Goal: Communication & Community: Answer question/provide support

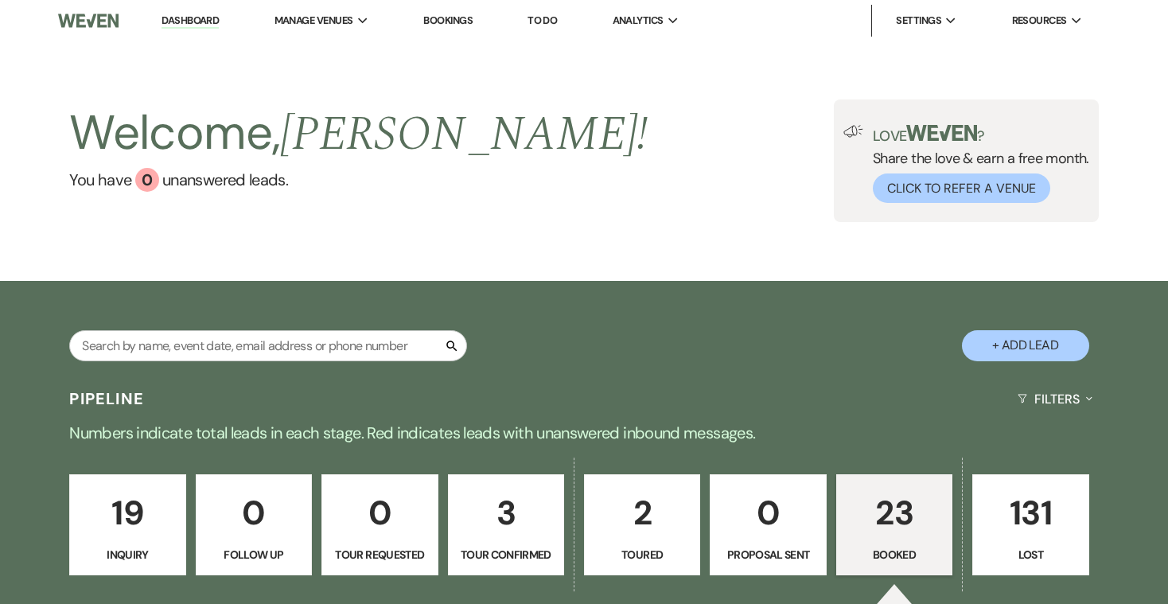
click at [463, 21] on link "Bookings" at bounding box center [447, 21] width 49 height 14
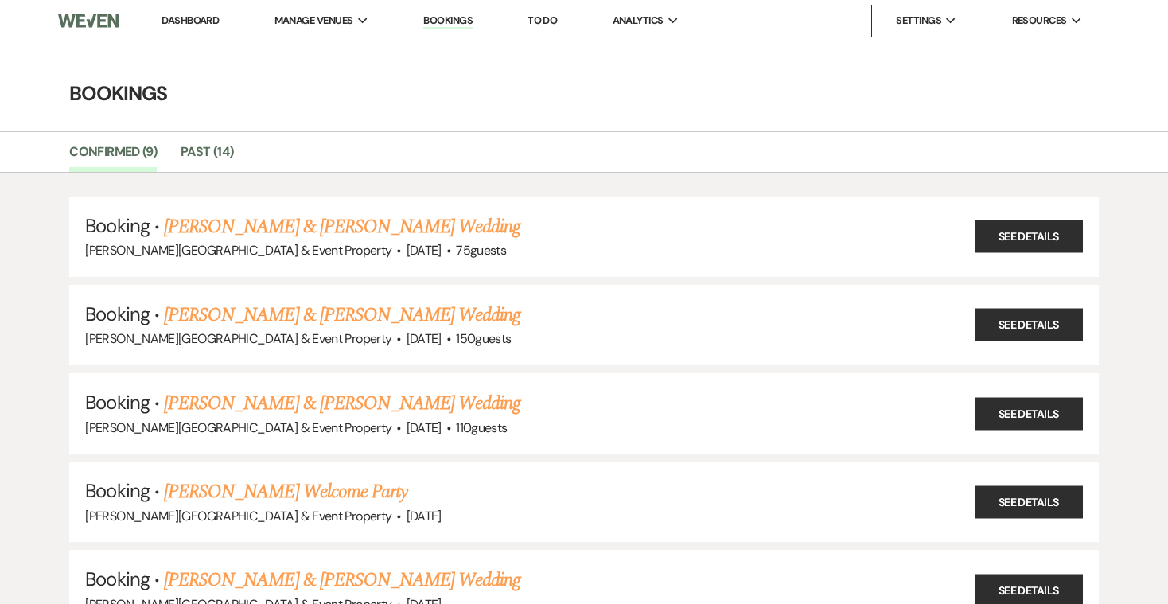
click at [202, 20] on link "Dashboard" at bounding box center [190, 21] width 57 height 14
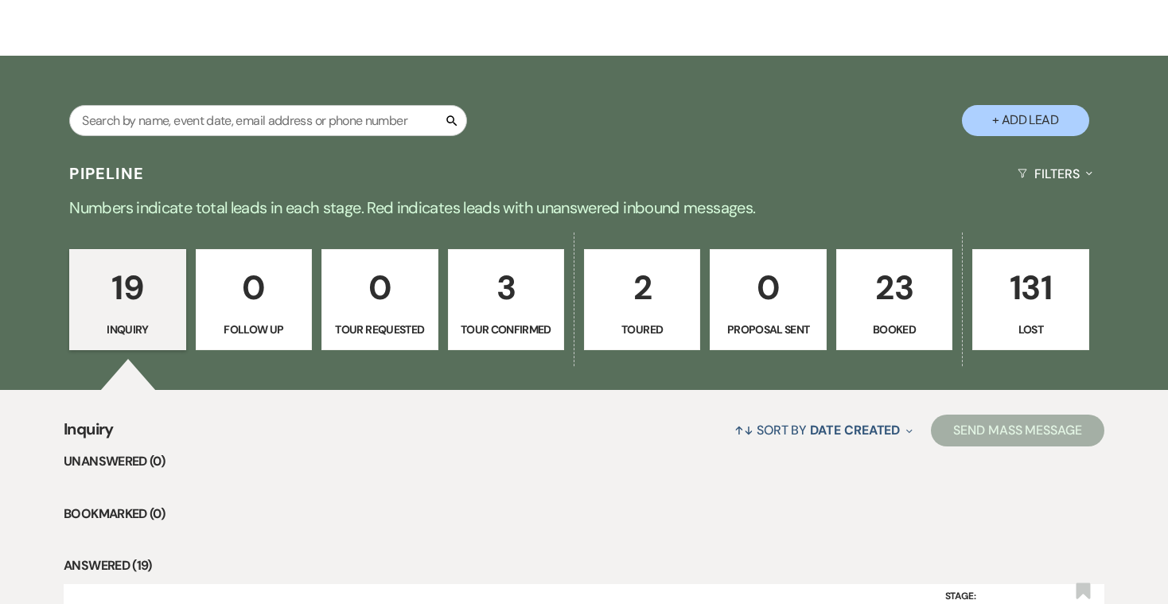
scroll to position [162, 0]
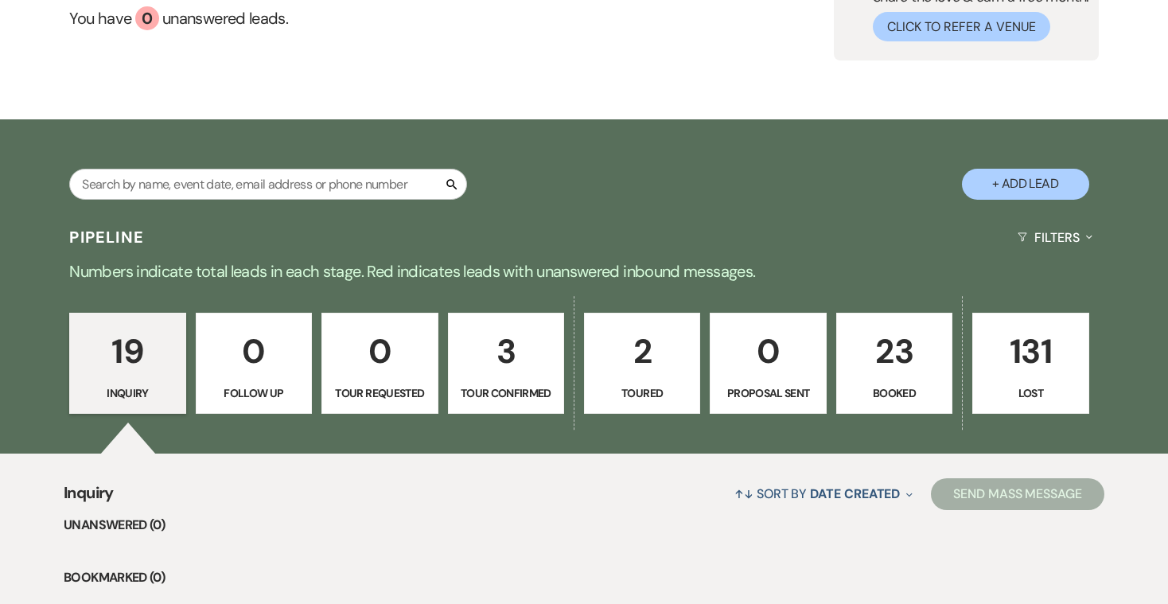
click at [525, 337] on p "3" at bounding box center [505, 351] width 95 height 53
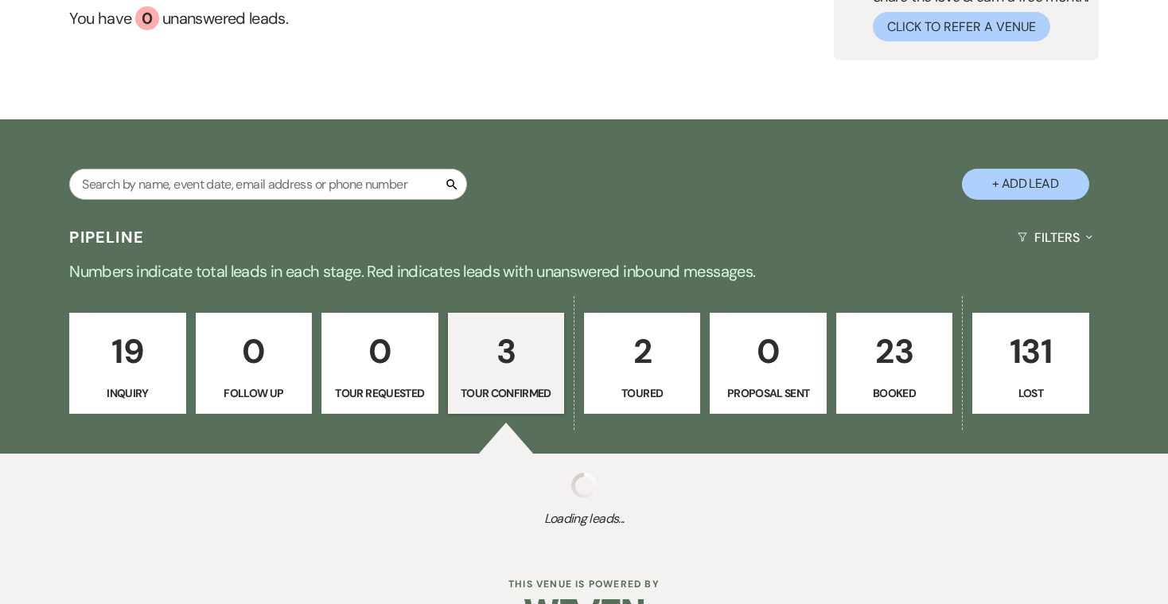
select select "4"
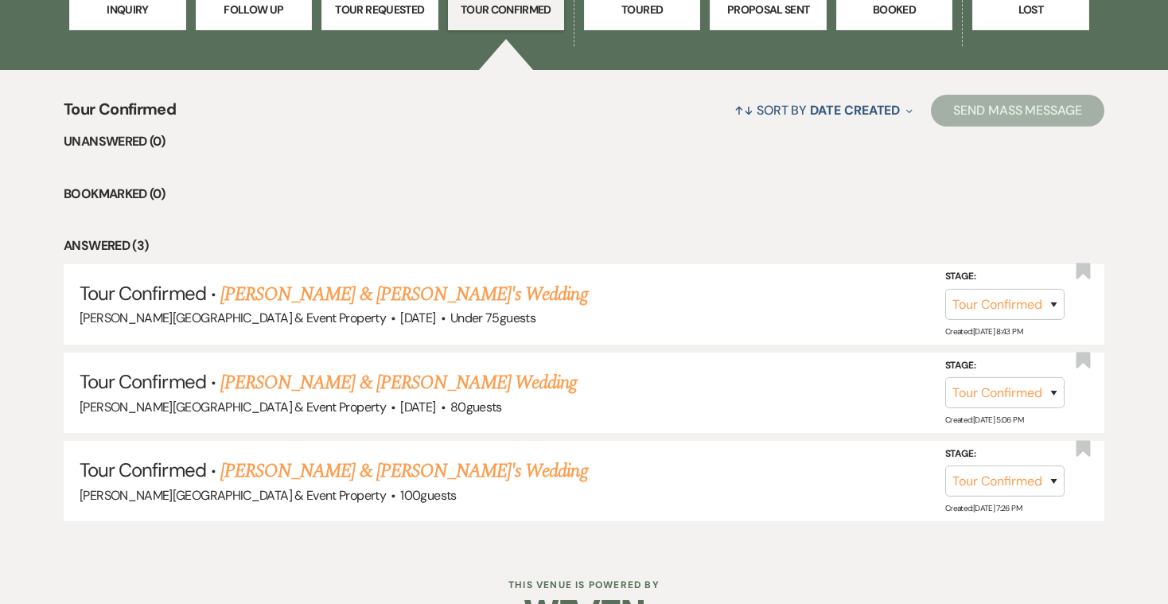
scroll to position [547, 0]
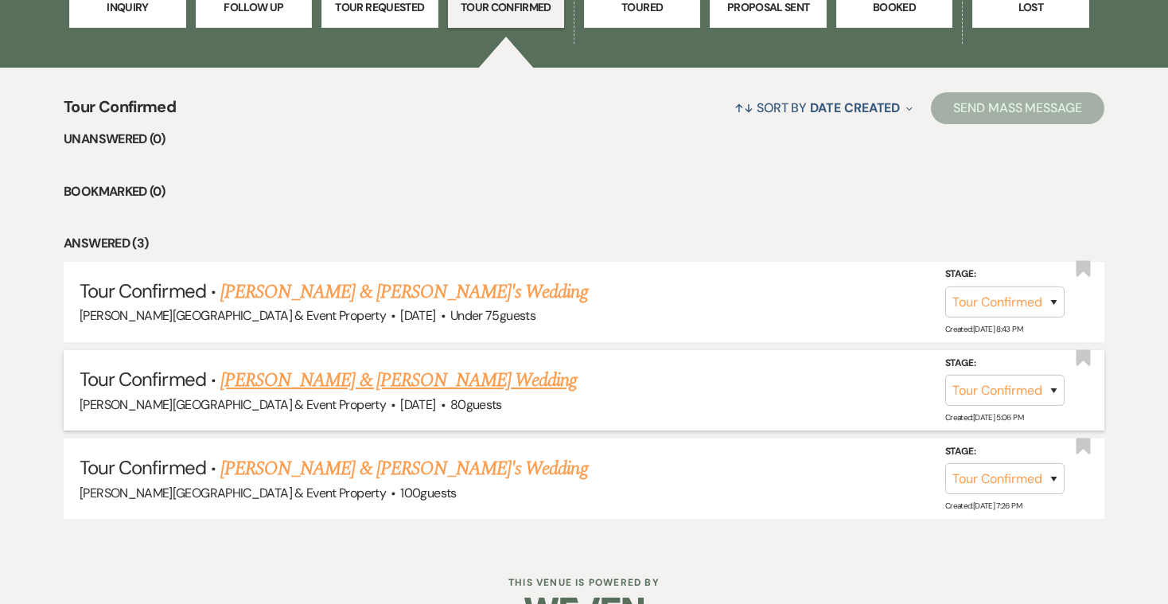
click at [430, 376] on link "[PERSON_NAME] & [PERSON_NAME] Wedding" at bounding box center [398, 380] width 356 height 29
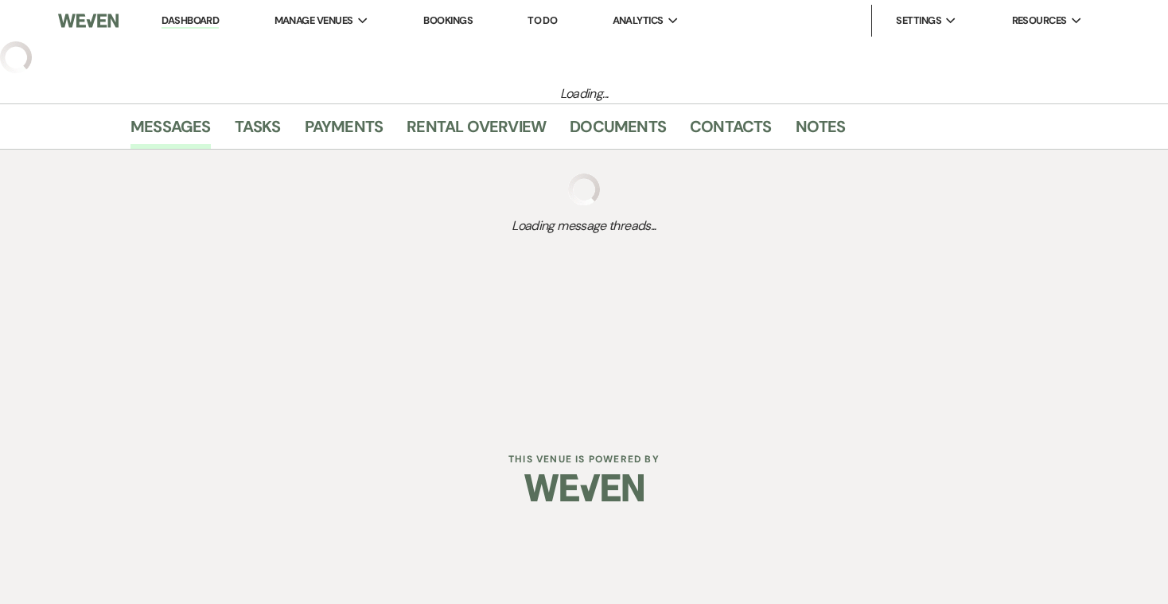
select select "4"
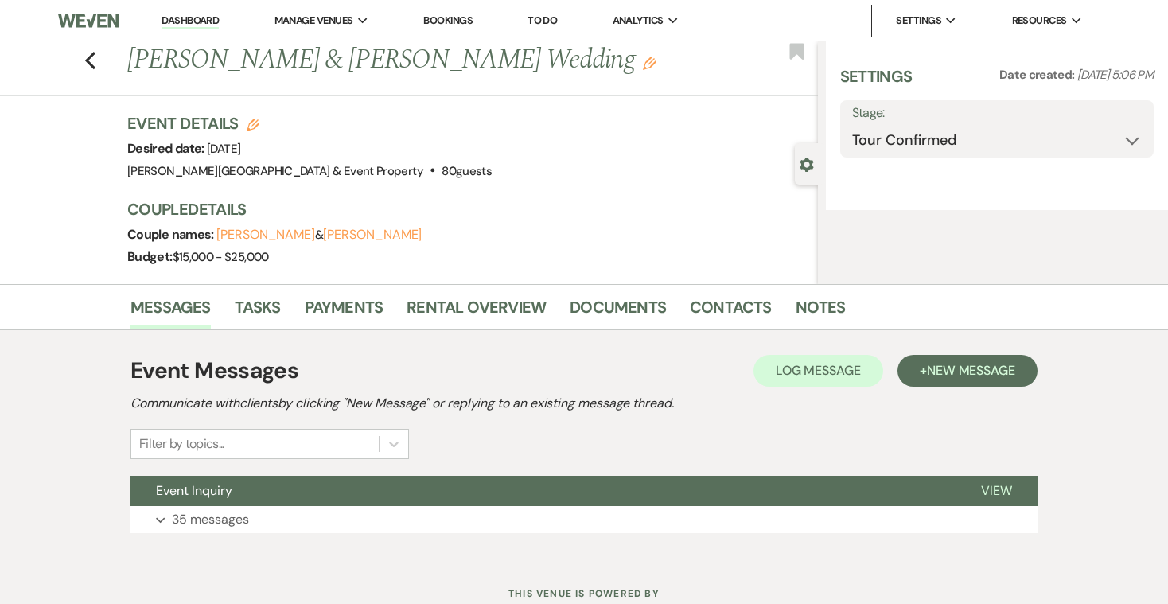
select select "5"
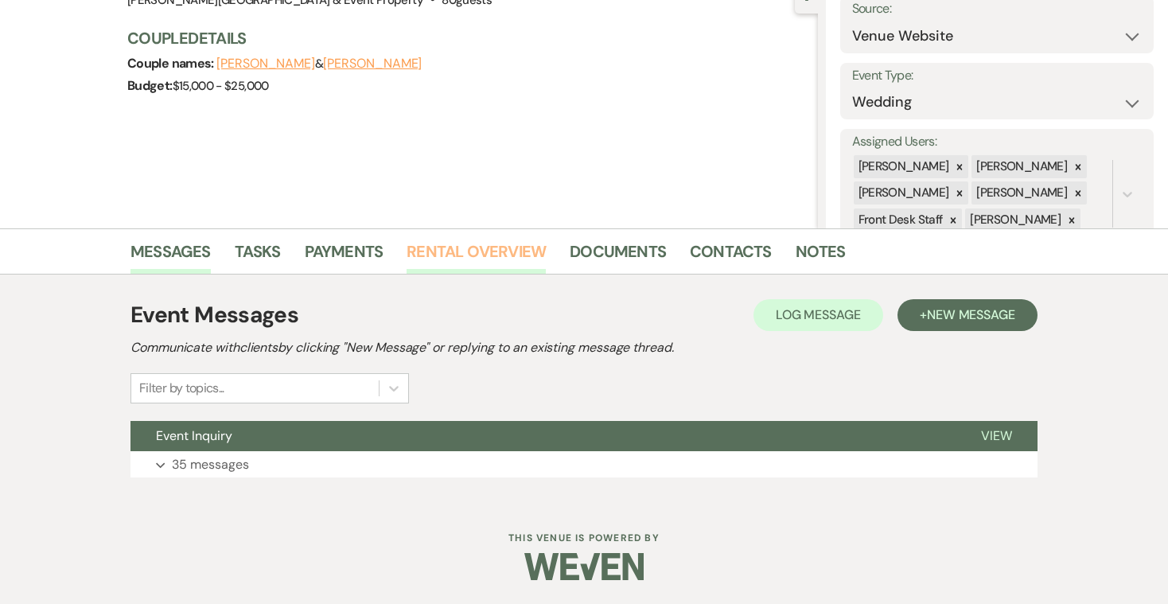
scroll to position [170, 0]
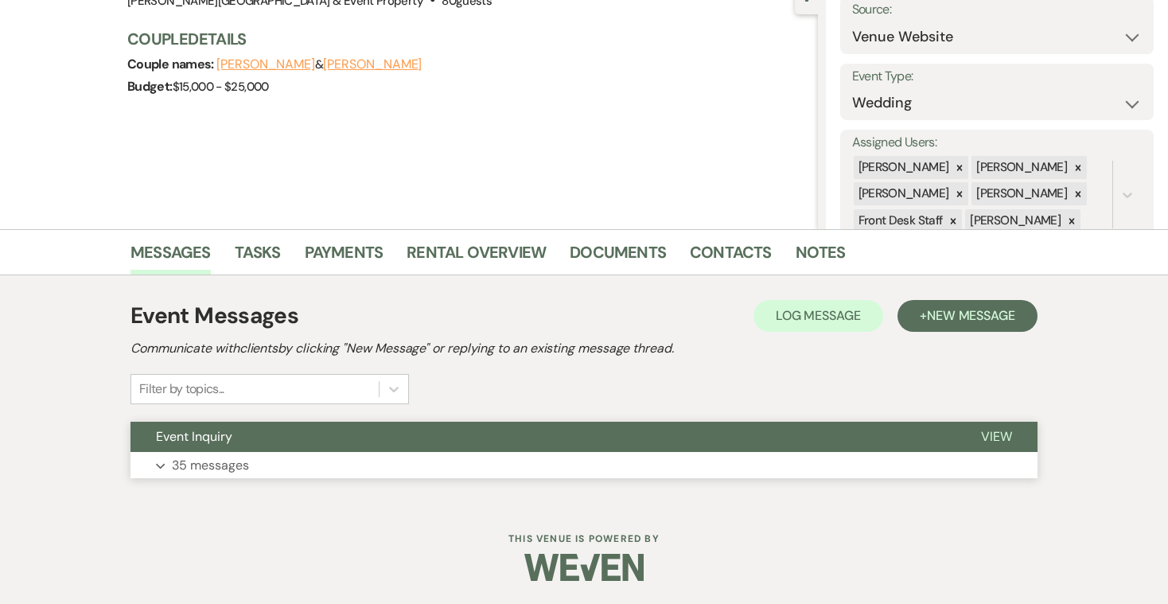
click at [253, 469] on button "Expand 35 messages" at bounding box center [583, 465] width 907 height 27
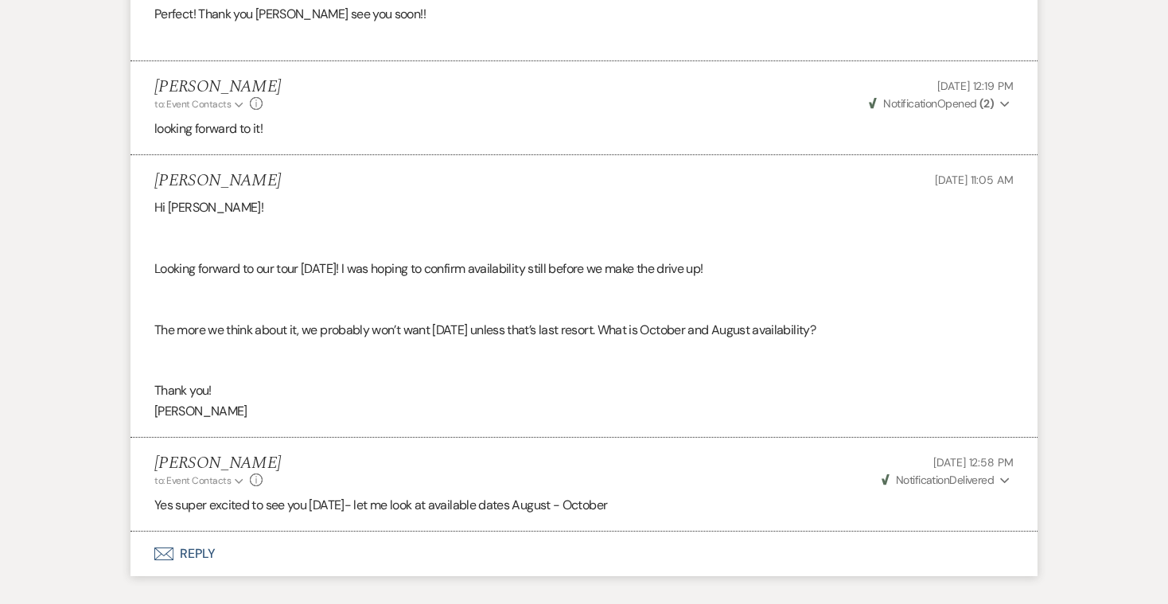
scroll to position [6154, 0]
click at [193, 532] on button "Envelope Reply" at bounding box center [583, 554] width 907 height 45
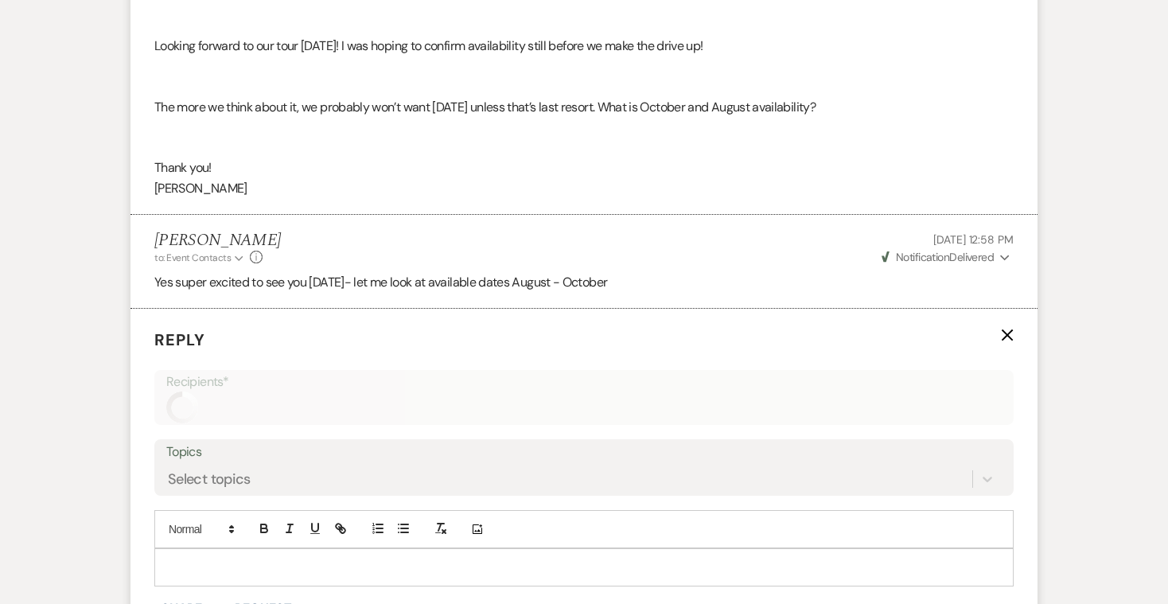
scroll to position [6450, 0]
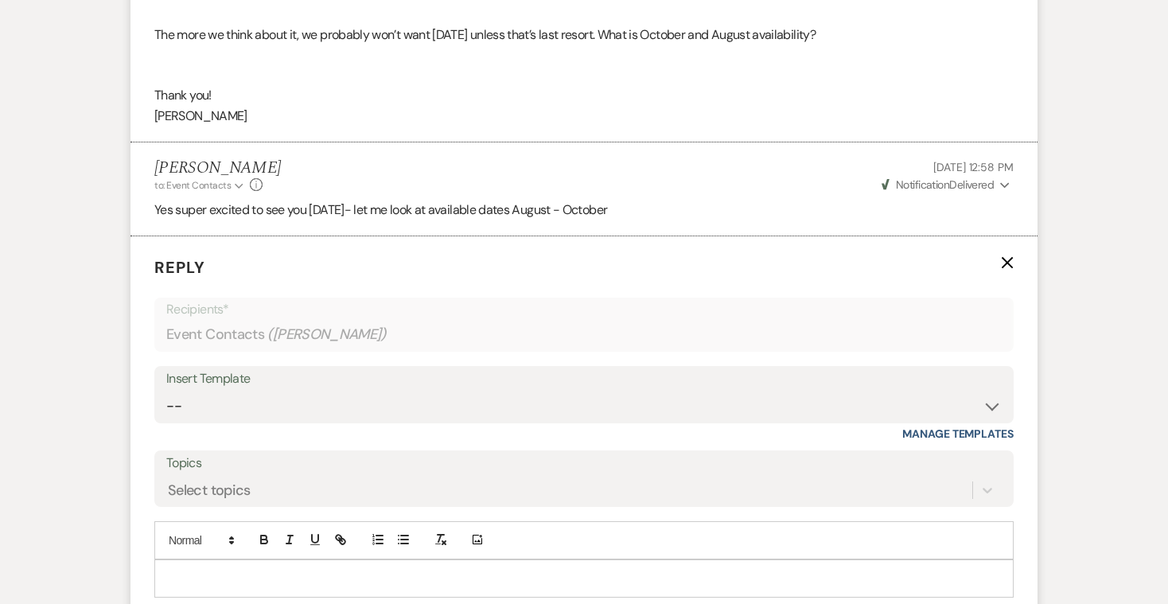
click at [208, 570] on p at bounding box center [584, 579] width 834 height 18
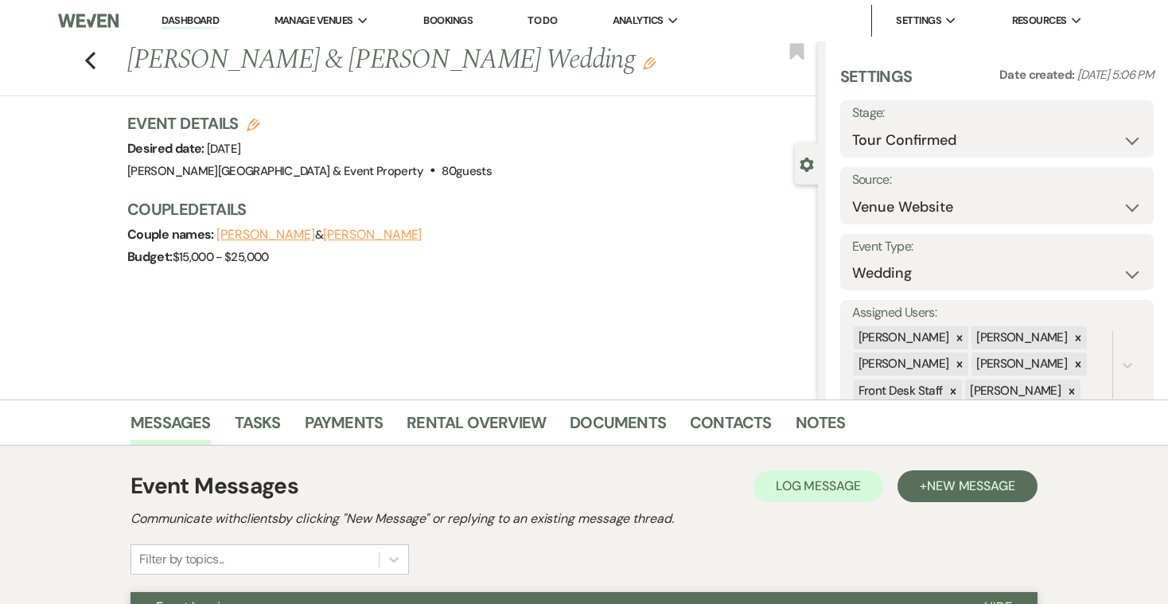
scroll to position [0, 0]
click at [456, 18] on link "Bookings" at bounding box center [447, 21] width 49 height 14
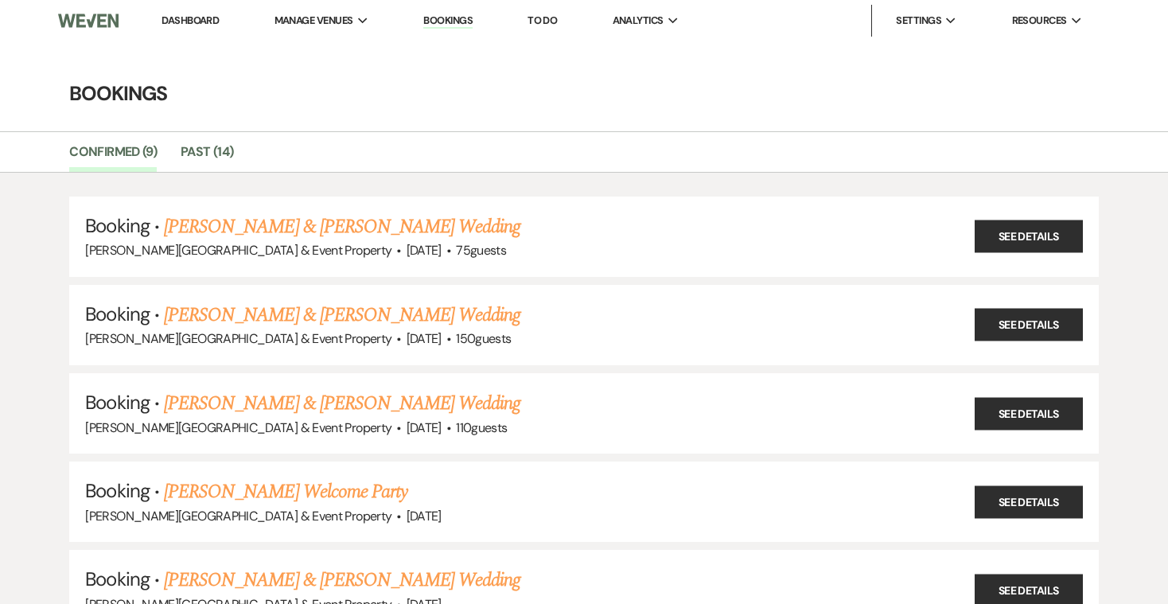
click at [196, 22] on link "Dashboard" at bounding box center [190, 21] width 57 height 14
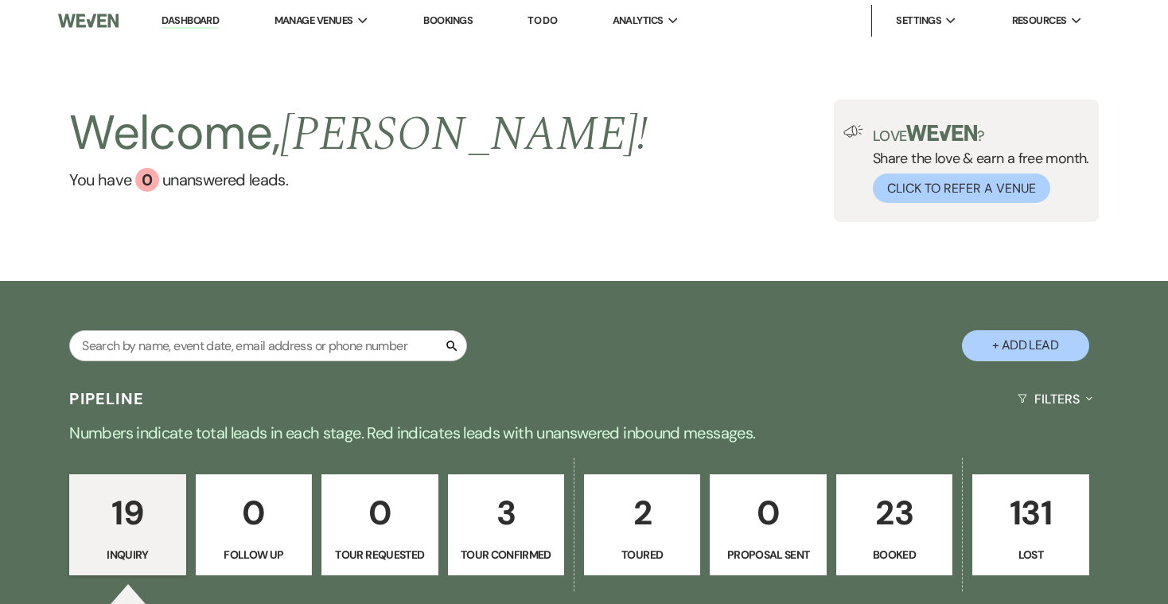
click at [504, 519] on p "3" at bounding box center [505, 512] width 95 height 53
select select "4"
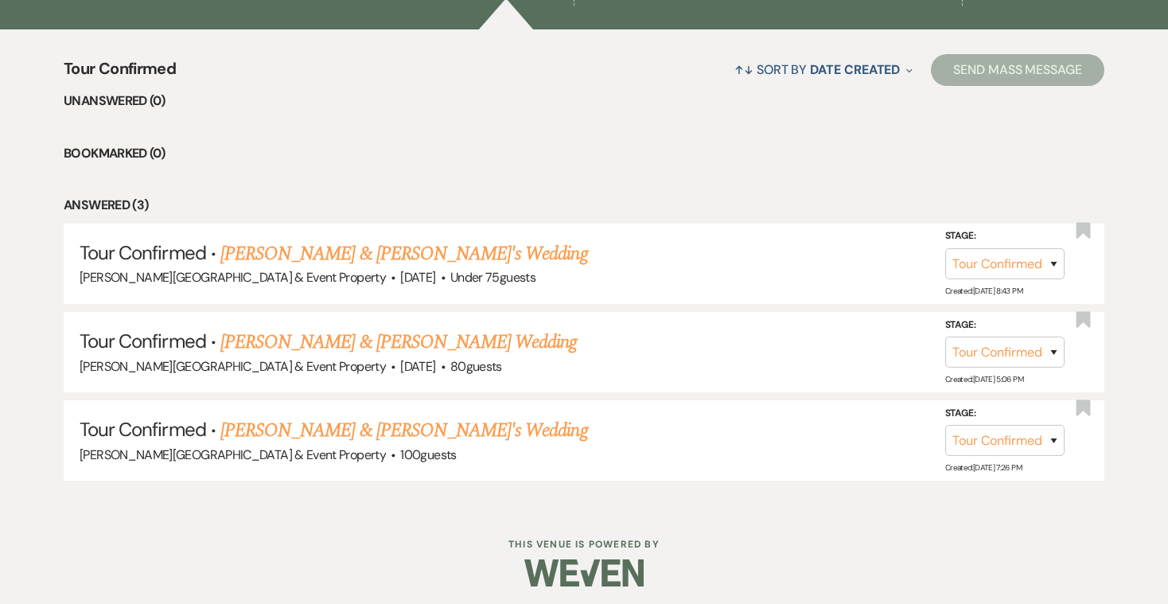
scroll to position [585, 0]
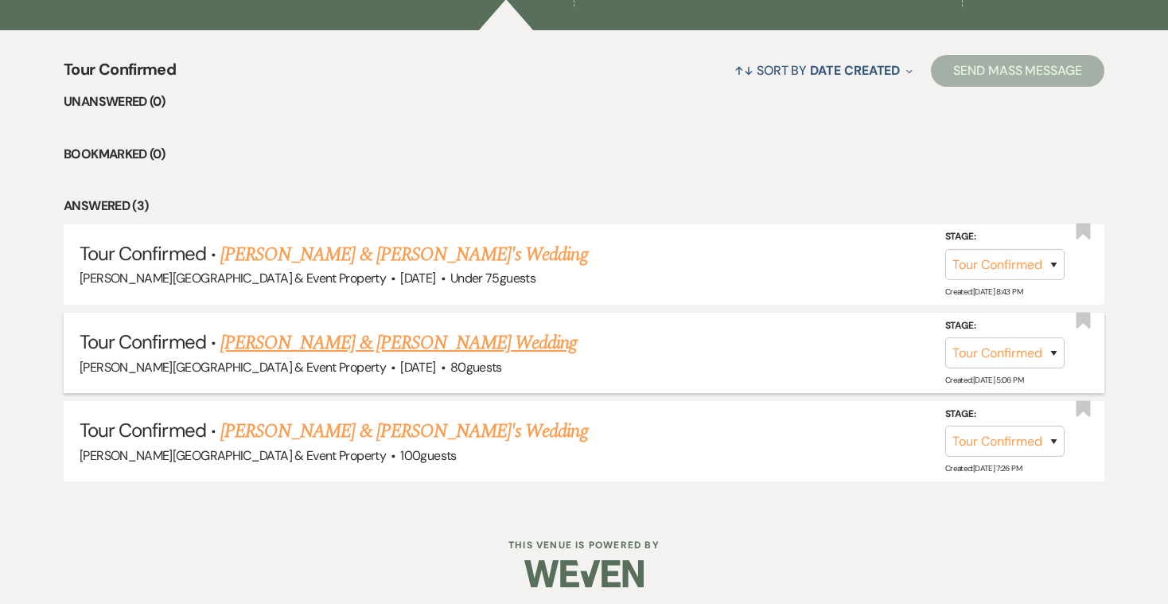
click at [464, 348] on link "[PERSON_NAME] & [PERSON_NAME] Wedding" at bounding box center [398, 343] width 356 height 29
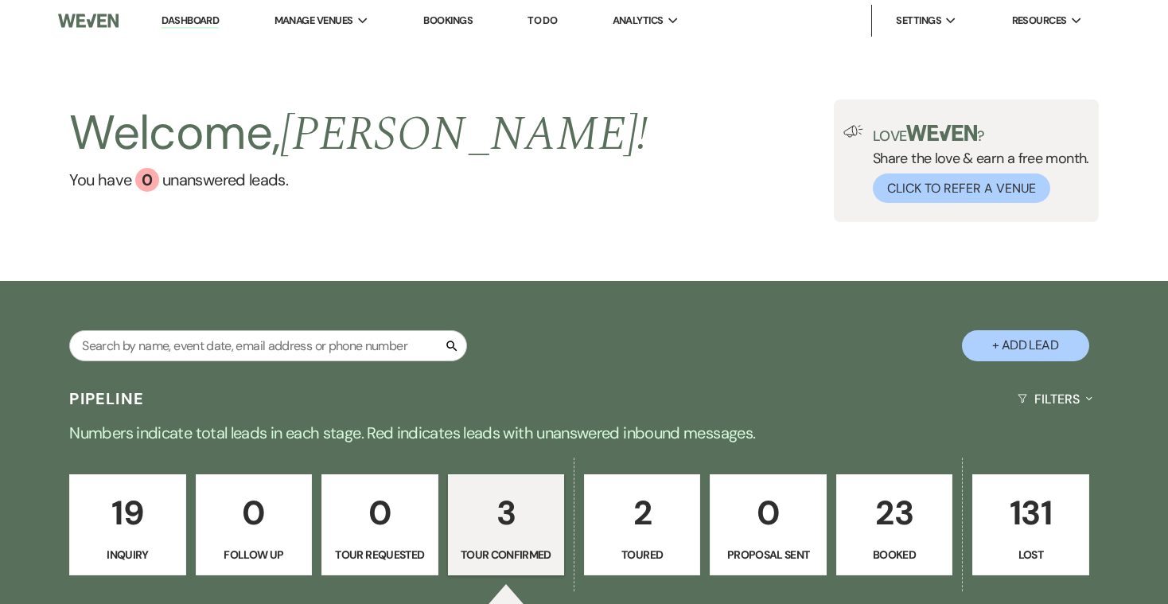
select select "4"
select select "5"
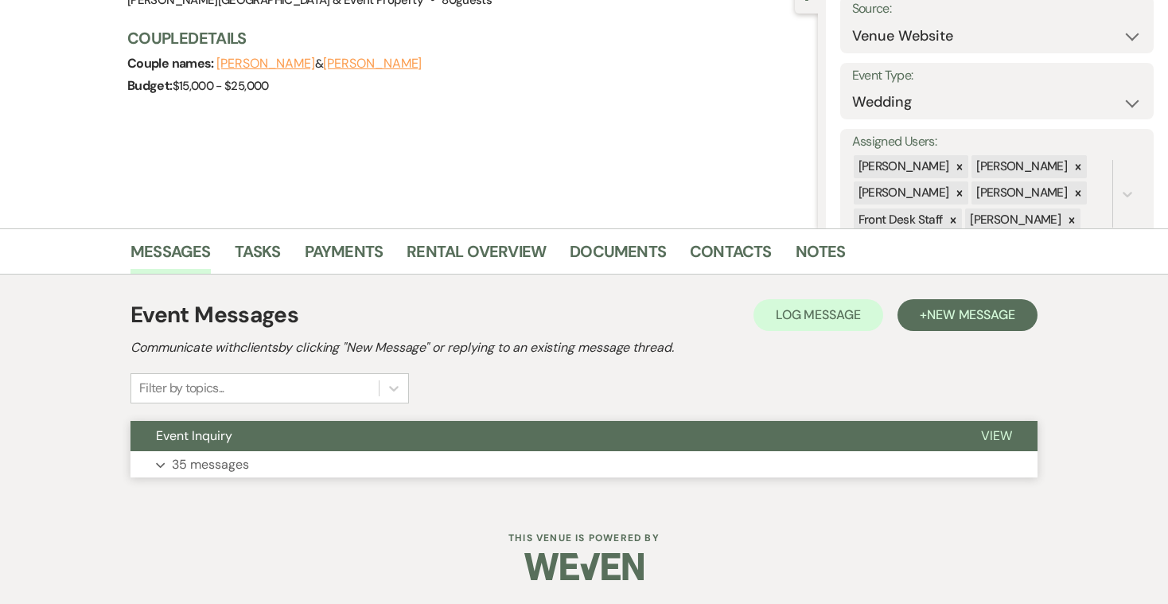
scroll to position [170, 0]
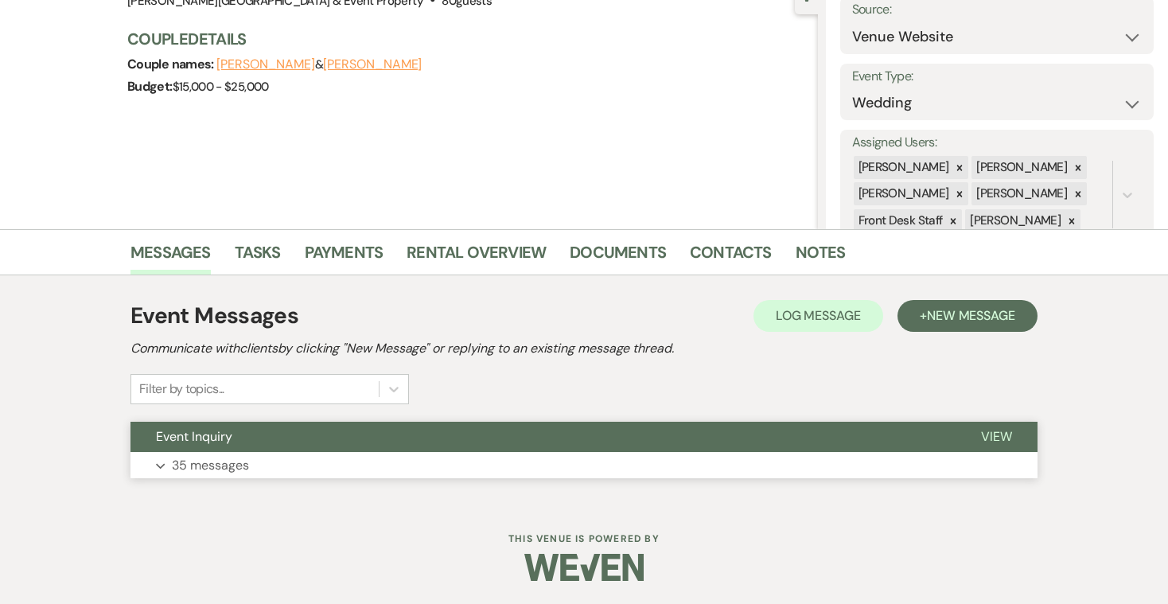
click at [232, 460] on p "35 messages" at bounding box center [210, 465] width 77 height 21
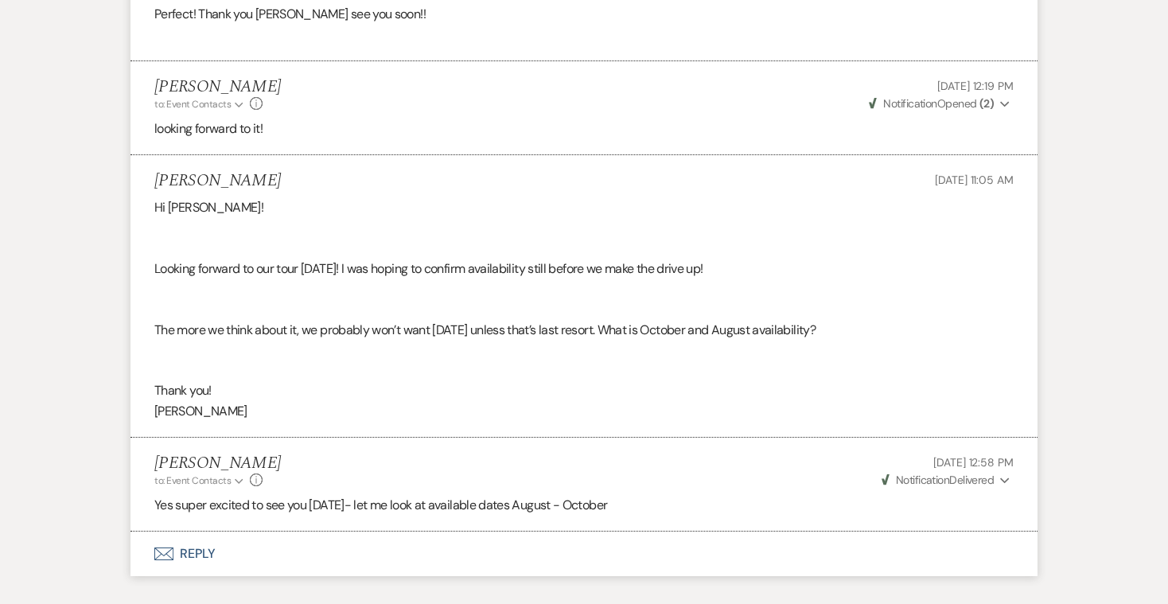
scroll to position [6154, 0]
click at [205, 532] on button "Envelope Reply" at bounding box center [583, 554] width 907 height 45
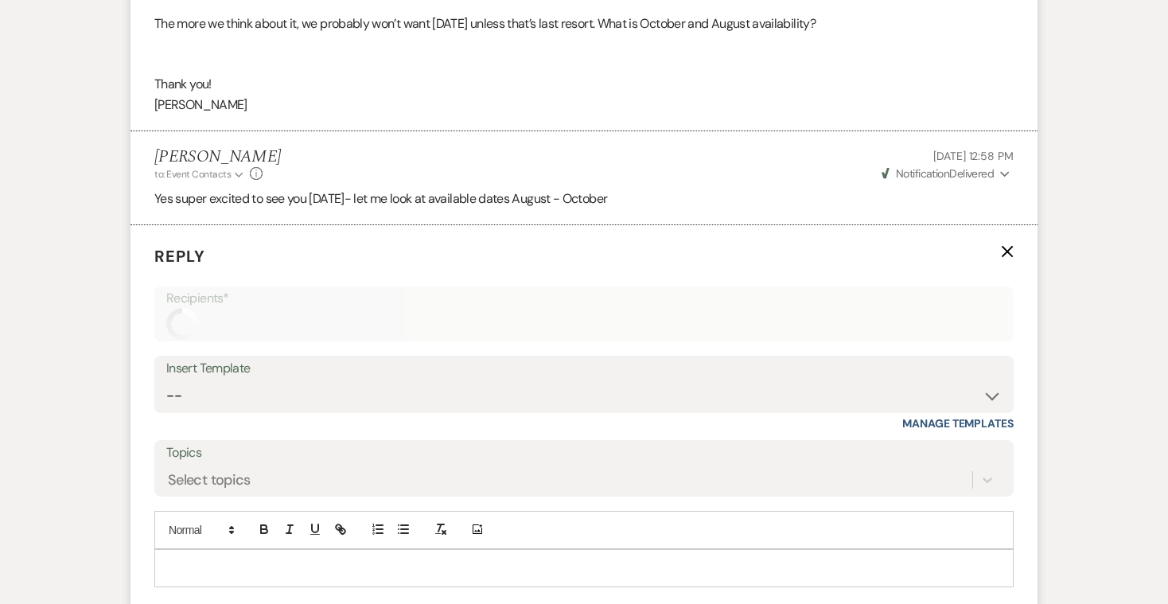
scroll to position [6521, 0]
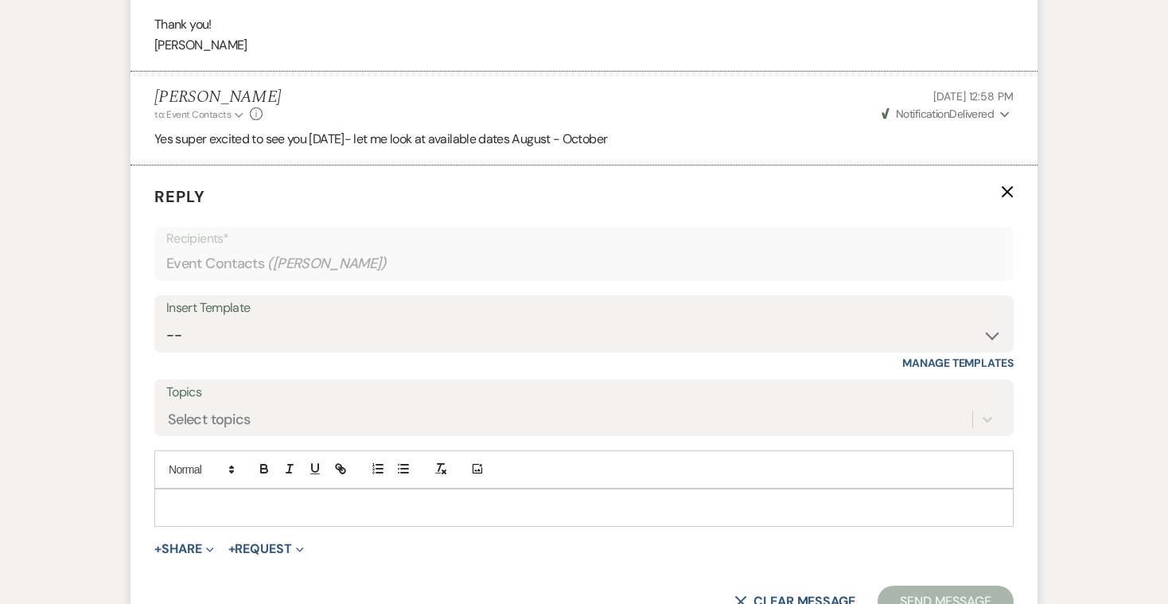
click at [283, 499] on p at bounding box center [584, 508] width 834 height 18
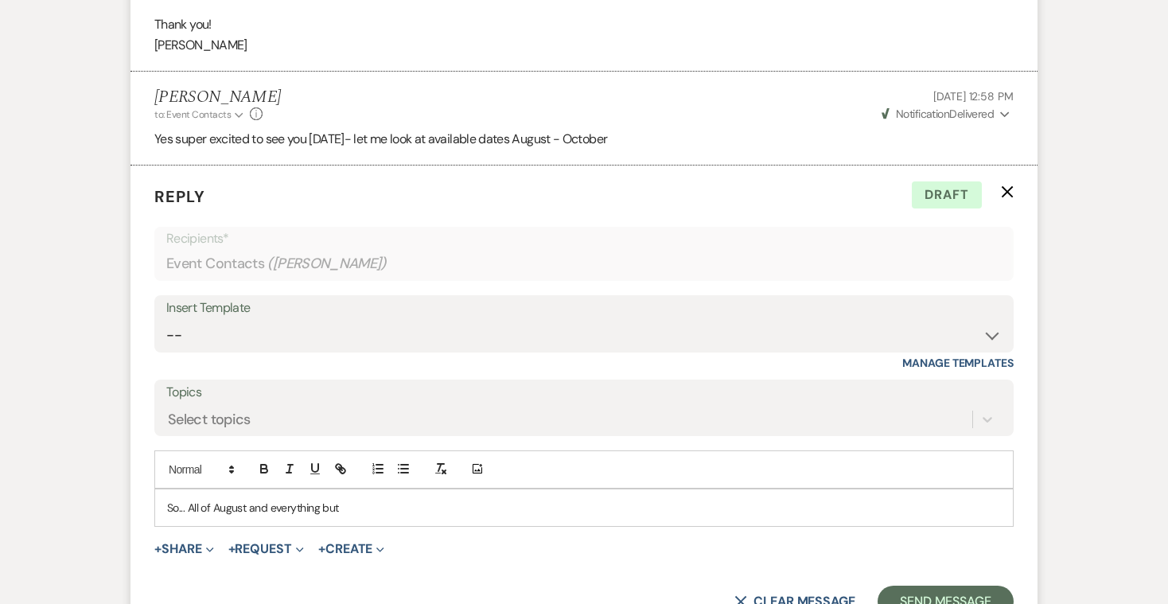
click at [249, 499] on p "So... All of August and everything but" at bounding box center [584, 508] width 834 height 18
click at [403, 499] on p "So... All of August is available and everything but" at bounding box center [584, 508] width 834 height 18
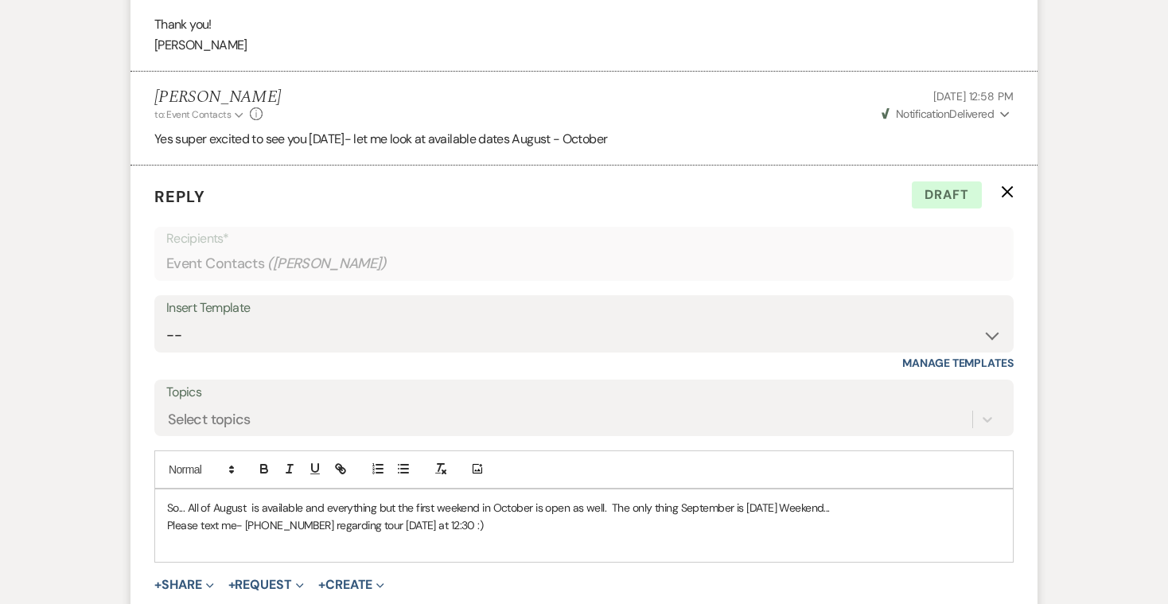
click at [477, 516] on p "Please text me- [PHONE_NUMBER] regarding tour [DATE] at 12:30 :)" at bounding box center [584, 525] width 834 height 18
click at [604, 516] on p "Please text me- [PHONE_NUMBER] regarding tour [DATE] at 12:30, looking forward …" at bounding box center [584, 525] width 834 height 18
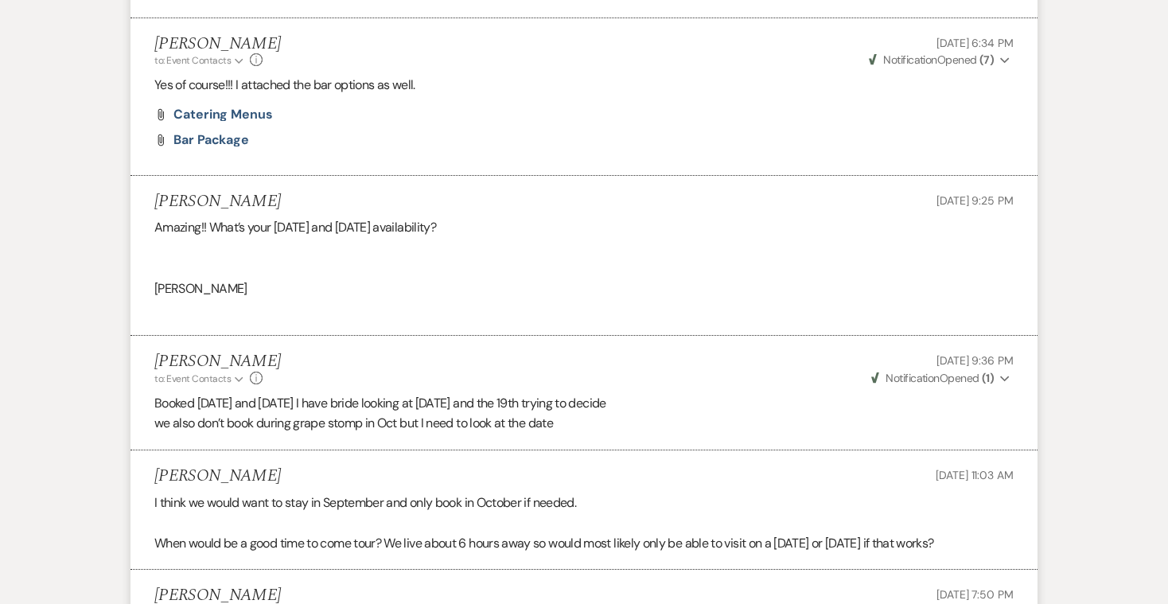
scroll to position [2007, 0]
